Goal: Transaction & Acquisition: Purchase product/service

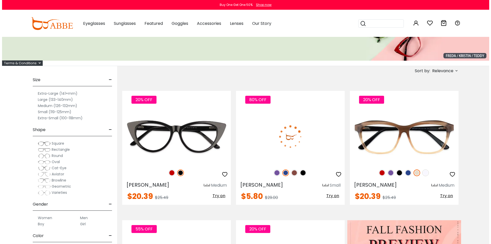
scroll to position [77, 0]
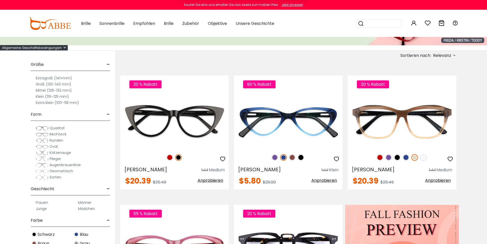
click at [244, 33] on font "Später" at bounding box center [246, 33] width 15 height 6
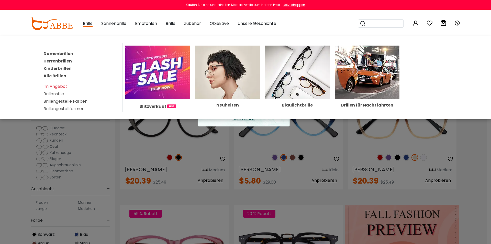
click at [224, 76] on img at bounding box center [227, 72] width 65 height 53
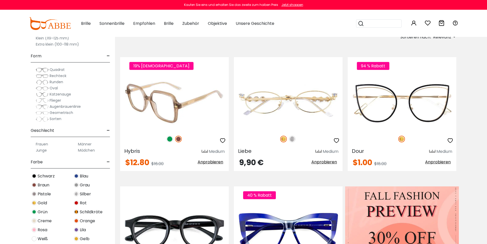
scroll to position [128, 0]
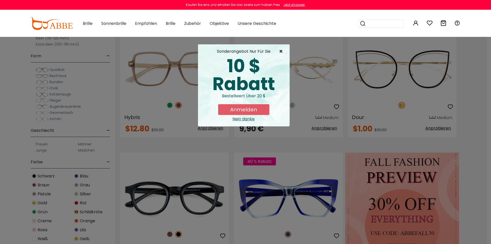
click at [281, 50] on font "×" at bounding box center [281, 51] width 4 height 8
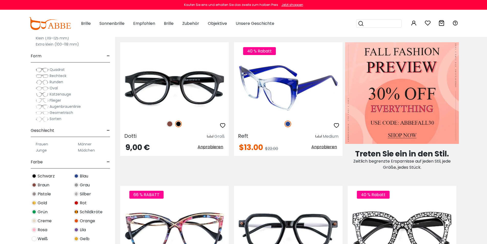
scroll to position [230, 0]
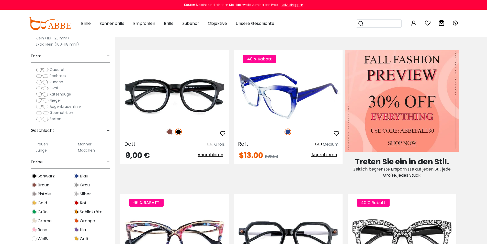
click at [287, 93] on img at bounding box center [288, 96] width 109 height 54
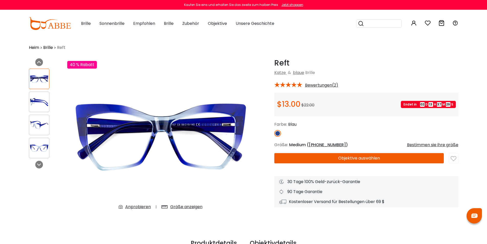
click at [171, 130] on img at bounding box center [160, 135] width 187 height 155
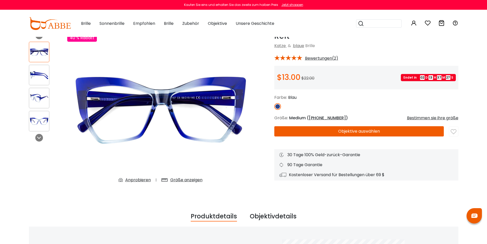
scroll to position [26, 0]
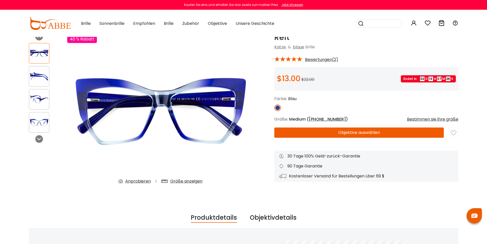
click at [43, 99] on img at bounding box center [39, 99] width 20 height 10
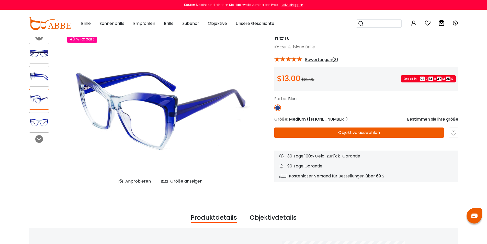
click at [41, 122] on img at bounding box center [39, 122] width 20 height 10
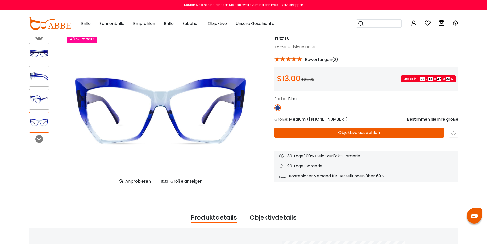
click at [37, 59] on div at bounding box center [39, 53] width 20 height 20
click at [34, 80] on img at bounding box center [39, 76] width 20 height 10
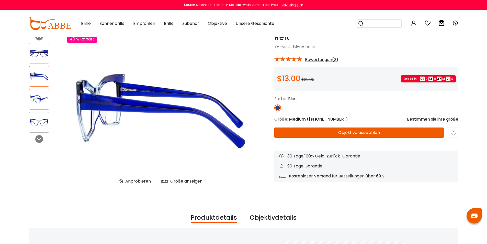
click at [39, 98] on img at bounding box center [39, 99] width 20 height 10
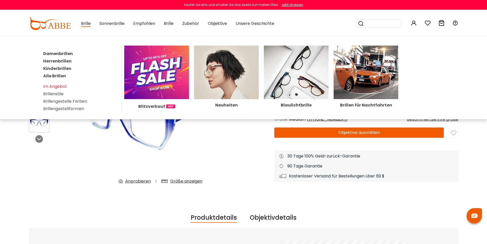
click at [61, 53] on font "Damenbrillen" at bounding box center [58, 54] width 30 height 6
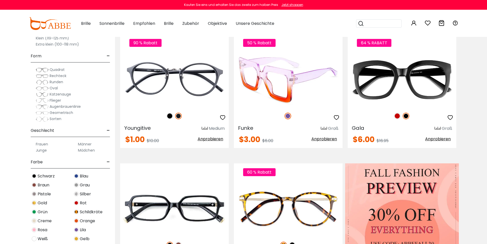
scroll to position [102, 0]
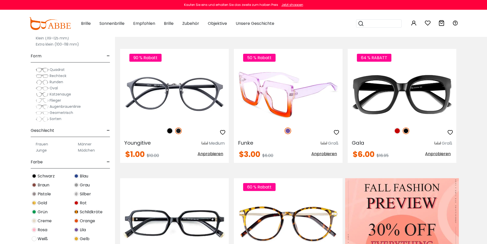
click at [290, 98] on img at bounding box center [288, 94] width 109 height 54
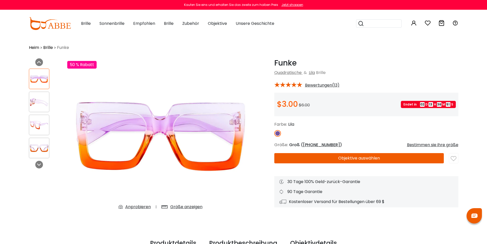
click at [42, 99] on img at bounding box center [39, 102] width 20 height 10
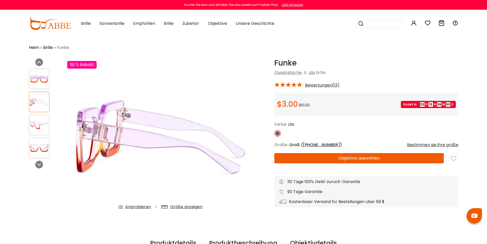
click at [42, 121] on img at bounding box center [39, 125] width 20 height 10
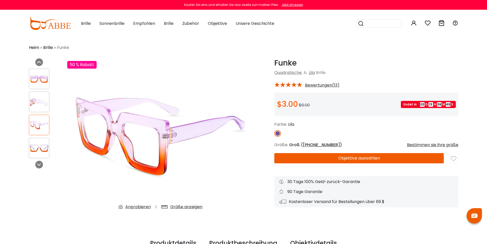
click at [41, 143] on img at bounding box center [39, 148] width 20 height 10
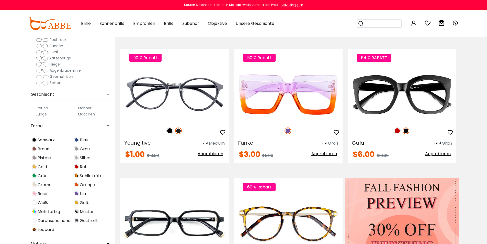
scroll to position [51, 0]
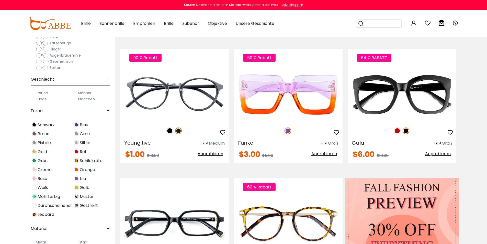
click at [33, 216] on img at bounding box center [34, 214] width 5 height 5
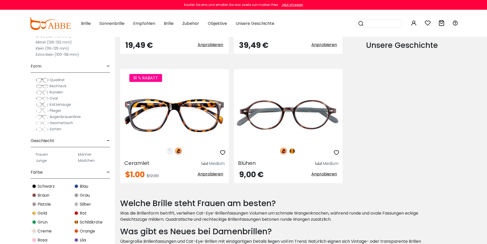
scroll to position [639, 0]
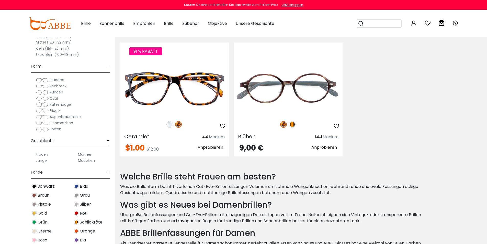
click at [33, 186] on img at bounding box center [34, 186] width 5 height 5
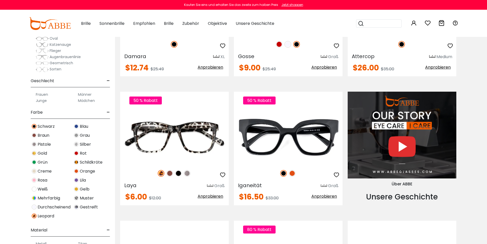
scroll to position [77, 0]
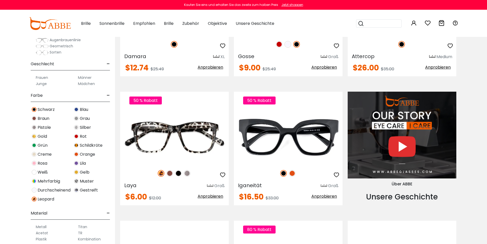
click at [35, 134] on img at bounding box center [34, 136] width 5 height 5
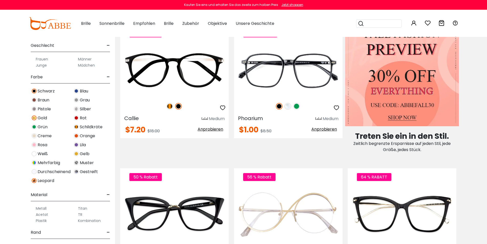
scroll to position [102, 0]
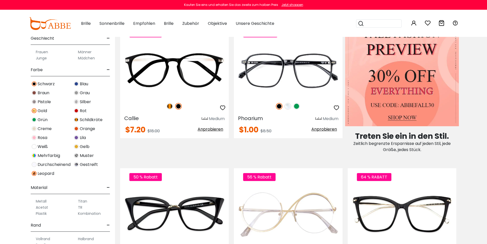
click at [35, 174] on img at bounding box center [34, 173] width 5 height 5
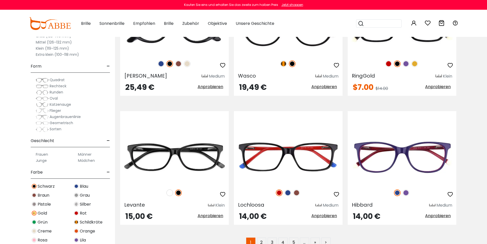
click at [44, 130] on img at bounding box center [42, 129] width 13 height 5
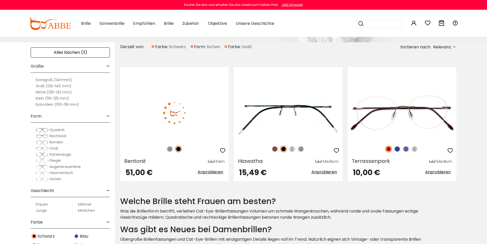
scroll to position [102, 0]
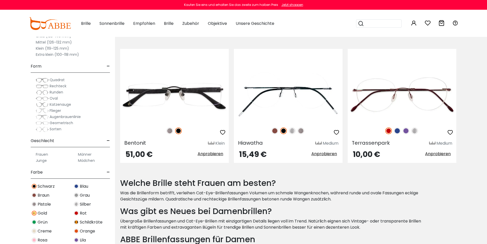
click at [54, 105] on font "Katzenauge" at bounding box center [60, 104] width 21 height 5
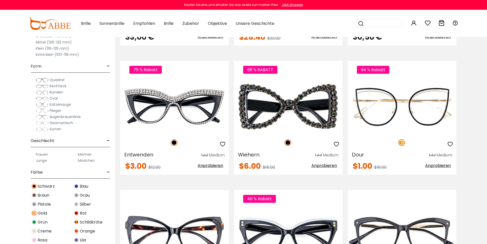
scroll to position [2045, 0]
